Goal: Transaction & Acquisition: Purchase product/service

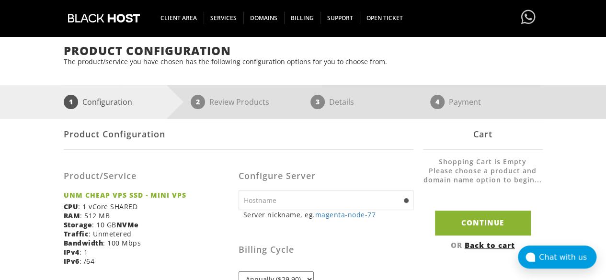
scroll to position [127, 0]
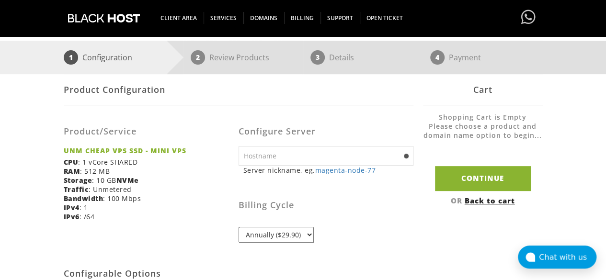
click at [339, 159] on input "text" at bounding box center [325, 156] width 175 height 20
click at [298, 235] on select "Annually ($29.90)" at bounding box center [275, 235] width 75 height 16
click at [304, 233] on select "Annually ($29.90)" at bounding box center [275, 235] width 75 height 16
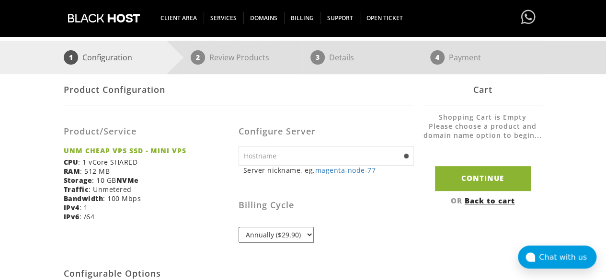
click at [295, 155] on input "text" at bounding box center [325, 156] width 175 height 20
paste input "kalito.cloud"
type input "kalito.cloud"
click at [352, 203] on h3 "Billing Cycle" at bounding box center [325, 206] width 175 height 10
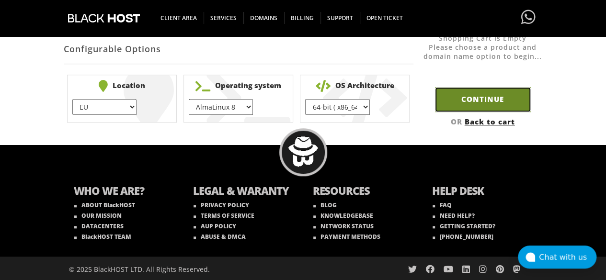
click at [480, 96] on input "Continue" at bounding box center [483, 99] width 96 height 24
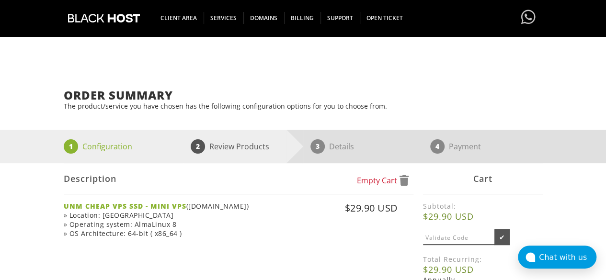
scroll to position [102, 0]
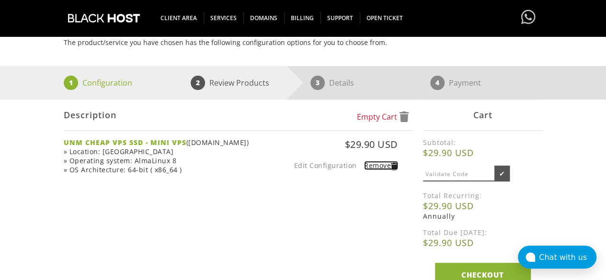
click at [375, 166] on link "Remove" at bounding box center [381, 165] width 34 height 9
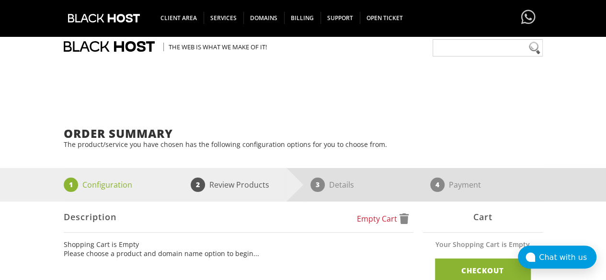
scroll to position [183, 0]
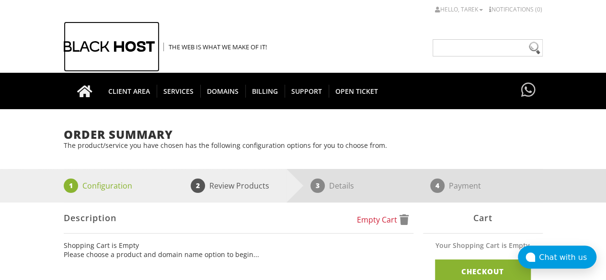
click at [114, 41] on div at bounding box center [112, 47] width 96 height 50
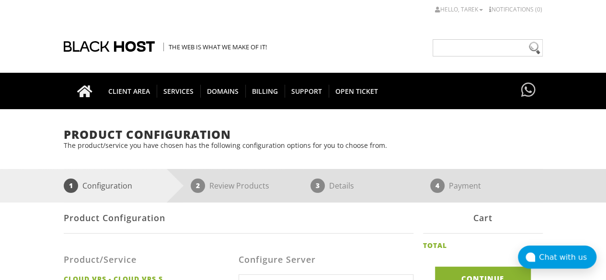
scroll to position [245, 0]
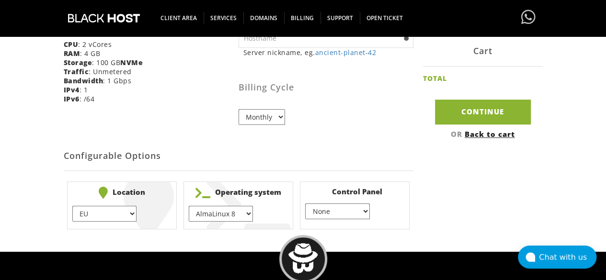
click at [359, 209] on select "None } Virtualmin } Cpanel } DirectAdmin }" at bounding box center [337, 212] width 64 height 16
click at [433, 187] on div "Product Configuration Product/Service CLOUD VPS - CLOUD VPS S CPU : 2 vCores RA…" at bounding box center [303, 94] width 479 height 276
click at [270, 117] on select "Monthly" at bounding box center [261, 117] width 46 height 16
click at [267, 137] on form "Product Configuration Product/Service CLOUD VPS - CLOUD VPS S CPU : 2 vCores RA…" at bounding box center [239, 94] width 350 height 276
click at [124, 212] on select "EU } USA } London } Amsterdam } Vienna } Chicago }" at bounding box center [104, 214] width 64 height 16
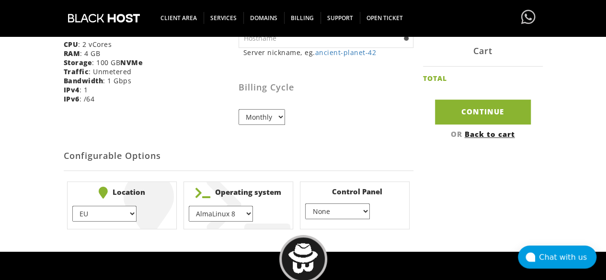
select select "1178"
click at [72, 206] on select "EU } USA } London } Amsterdam } Vienna } Chicago }" at bounding box center [104, 214] width 64 height 16
click at [193, 150] on h2 "Configurable Options" at bounding box center [239, 156] width 350 height 29
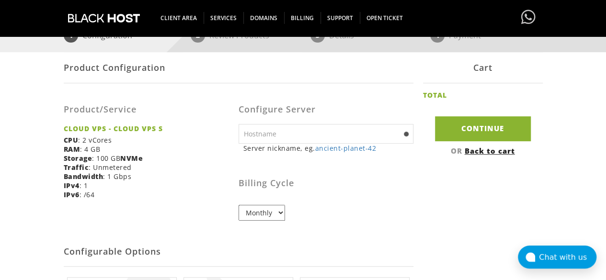
scroll to position [130, 0]
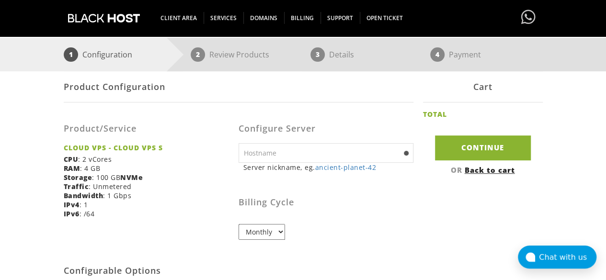
click at [314, 146] on input "text" at bounding box center [325, 153] width 175 height 20
type input "[DOMAIN_NAME]"
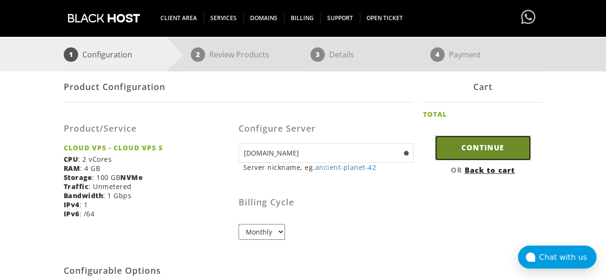
click at [458, 153] on input "Continue" at bounding box center [483, 148] width 96 height 24
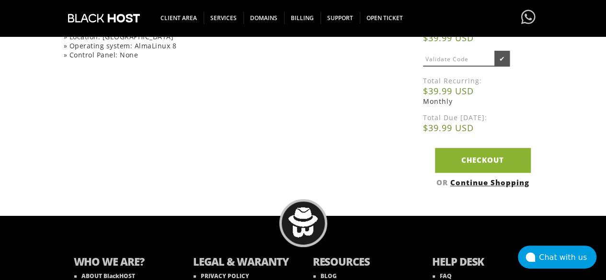
scroll to position [230, 0]
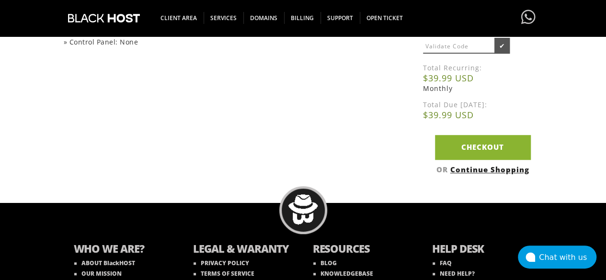
click at [435, 90] on span "Monthly" at bounding box center [438, 88] width 30 height 9
